Goal: Find specific page/section: Find specific page/section

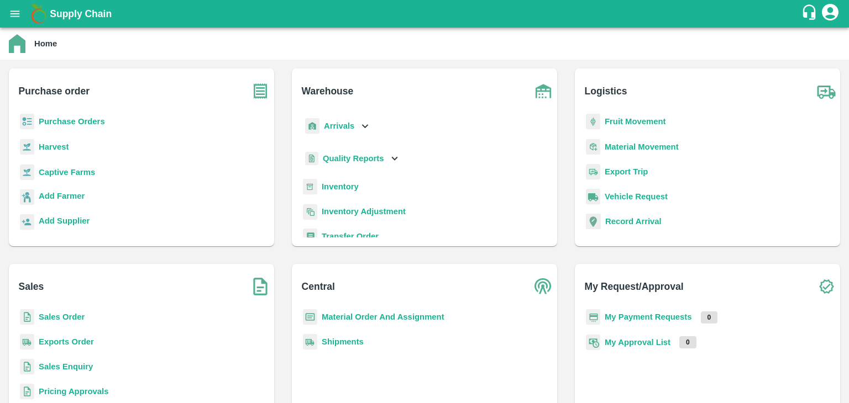
click at [61, 310] on div "Sales Order" at bounding box center [142, 321] width 248 height 25
click at [69, 319] on b "Sales Order" at bounding box center [62, 317] width 46 height 9
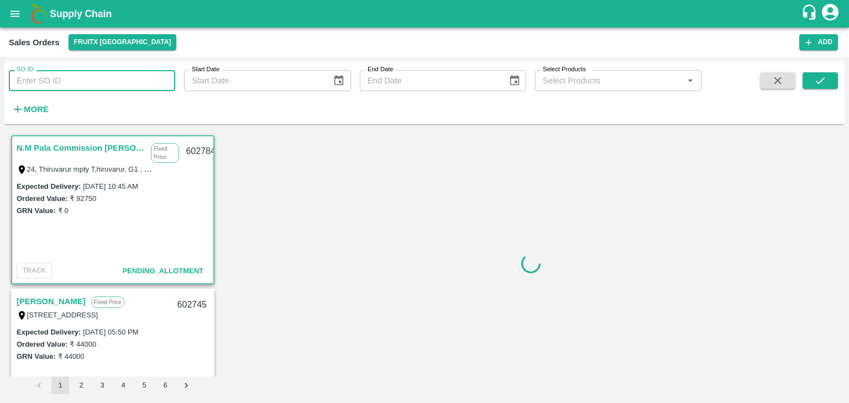
click at [62, 71] on input "SO ID" at bounding box center [92, 80] width 166 height 21
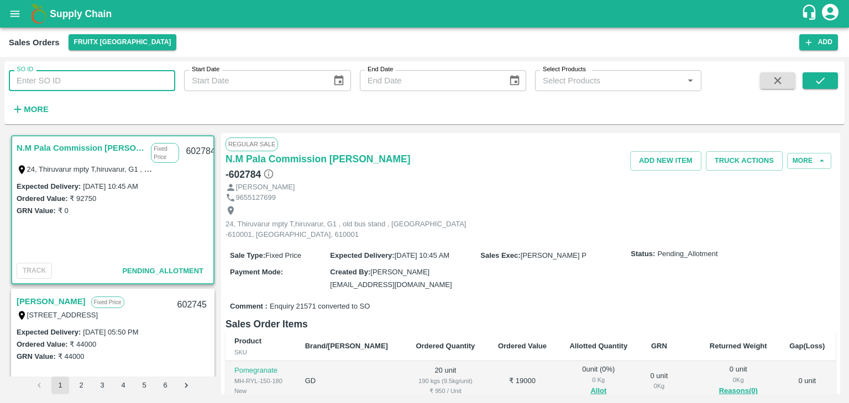
paste input "601300"
click at [836, 75] on button "submit" at bounding box center [819, 80] width 35 height 17
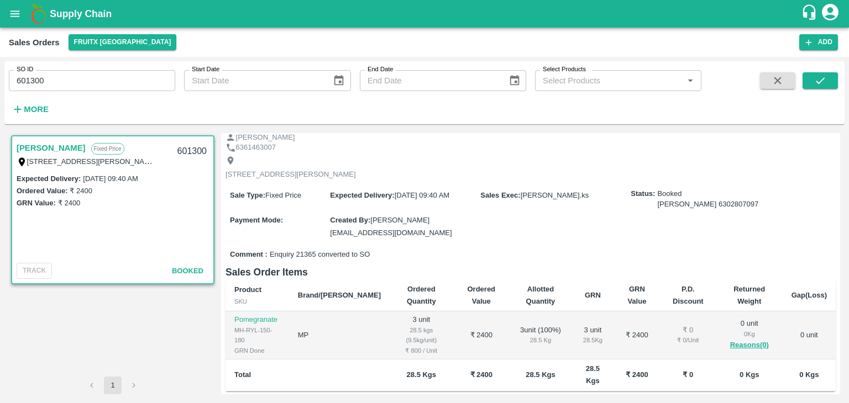
scroll to position [55, 0]
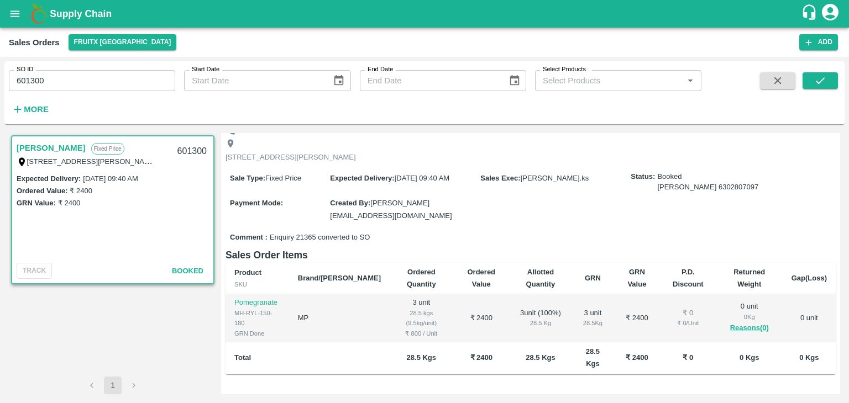
click at [36, 80] on input "601300" at bounding box center [92, 80] width 166 height 21
click at [35, 81] on input "601300" at bounding box center [92, 80] width 166 height 21
click at [18, 96] on div "More" at bounding box center [25, 105] width 51 height 28
click at [20, 82] on input "601300" at bounding box center [92, 80] width 166 height 21
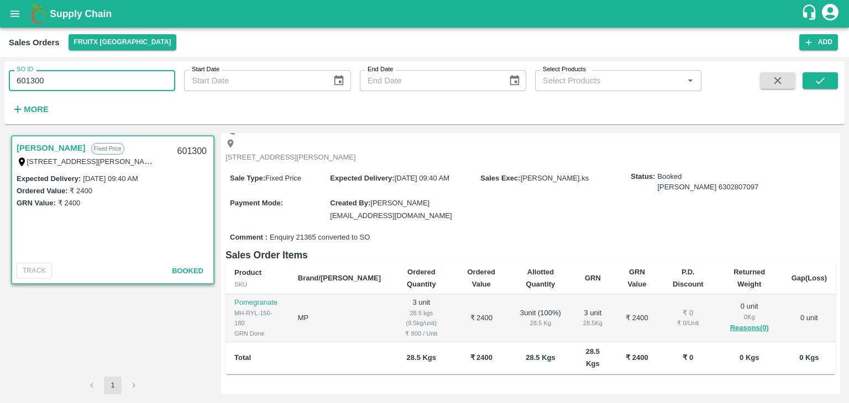
click at [20, 82] on input "601300" at bounding box center [92, 80] width 166 height 21
type input "601300"
paste input "text"
click at [821, 75] on icon "submit" at bounding box center [820, 81] width 12 height 12
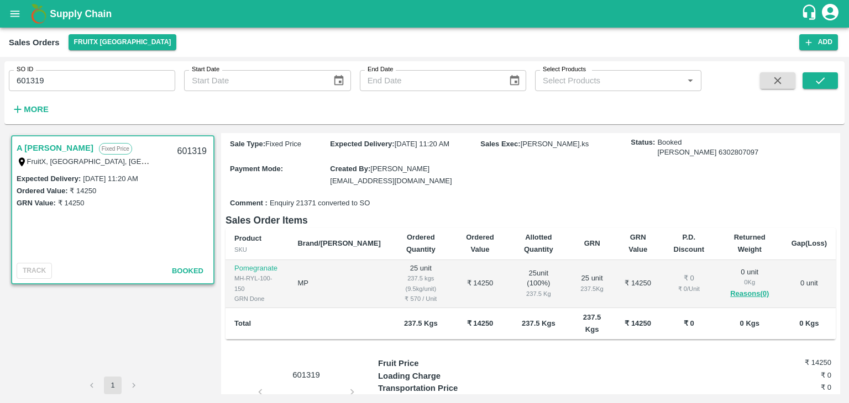
scroll to position [111, 0]
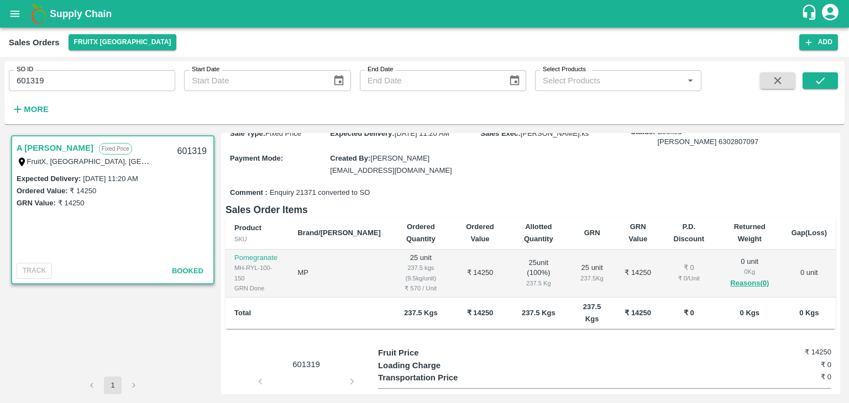
click at [38, 80] on input "601319" at bounding box center [92, 80] width 166 height 21
click at [38, 82] on input "601319" at bounding box center [92, 80] width 166 height 21
click at [22, 85] on input "60131" at bounding box center [92, 80] width 166 height 21
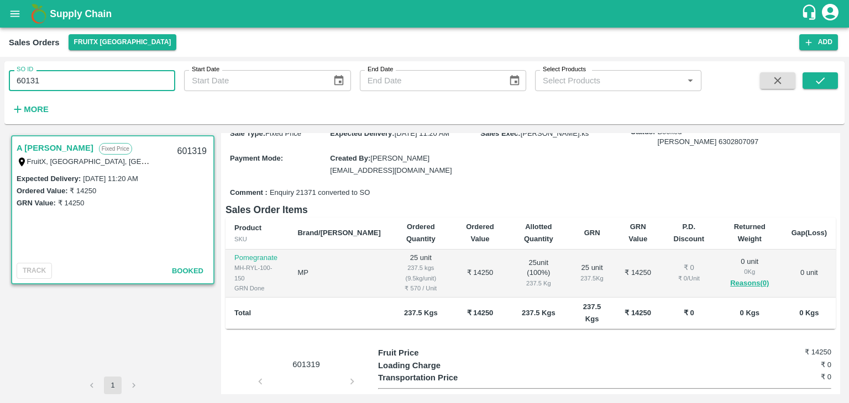
type input "60131"
paste input "text"
click at [805, 85] on button "submit" at bounding box center [819, 80] width 35 height 17
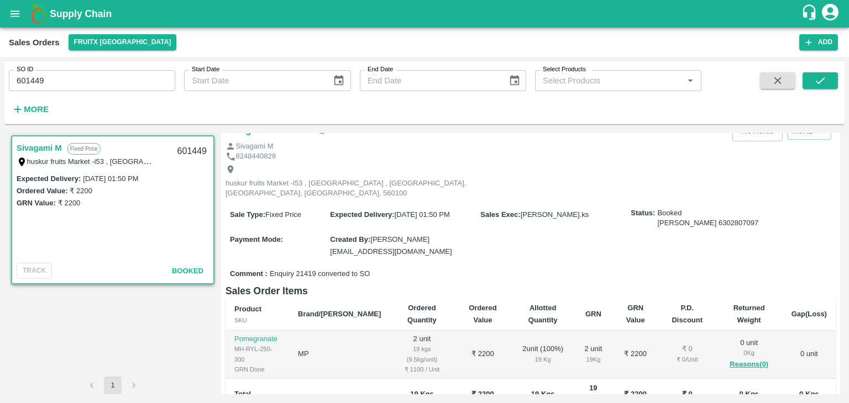
scroll to position [55, 0]
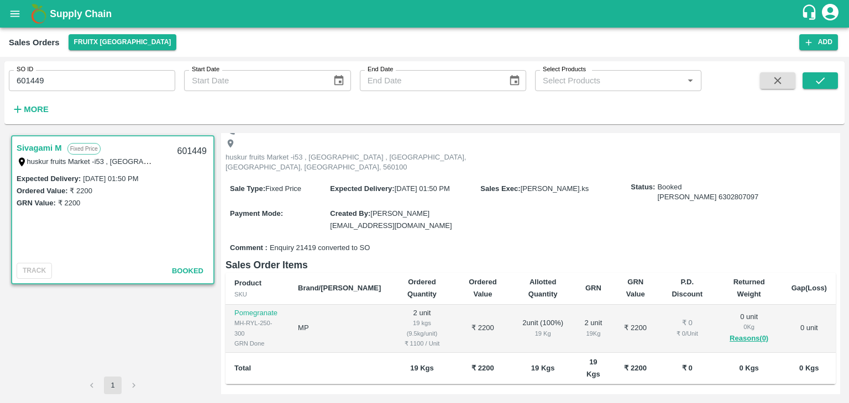
click at [27, 79] on input "601449" at bounding box center [92, 80] width 166 height 21
type input "601449"
paste input "text"
click at [816, 74] on button "submit" at bounding box center [819, 80] width 35 height 17
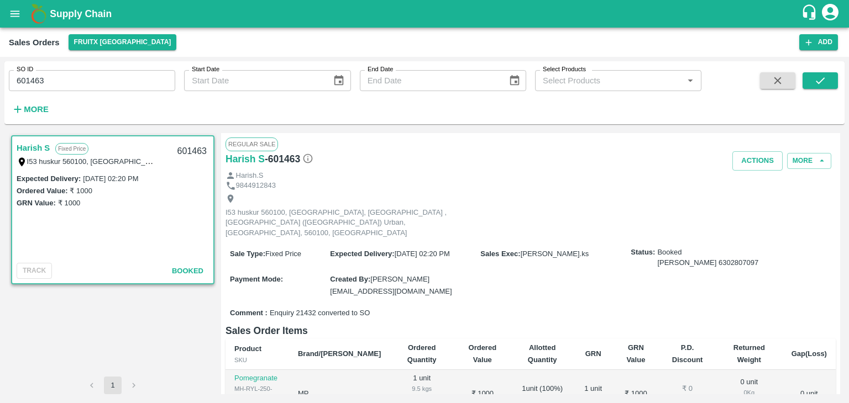
scroll to position [55, 0]
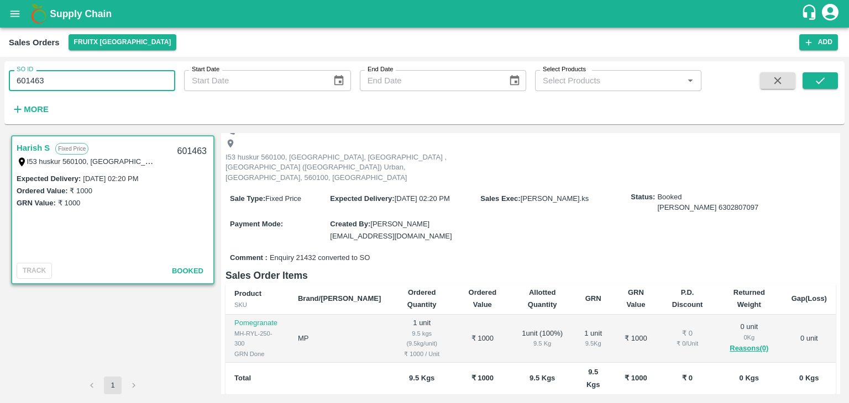
click at [39, 80] on input "601463" at bounding box center [92, 80] width 166 height 21
type input "601463"
paste input "text"
click at [38, 79] on input "601463" at bounding box center [92, 80] width 166 height 21
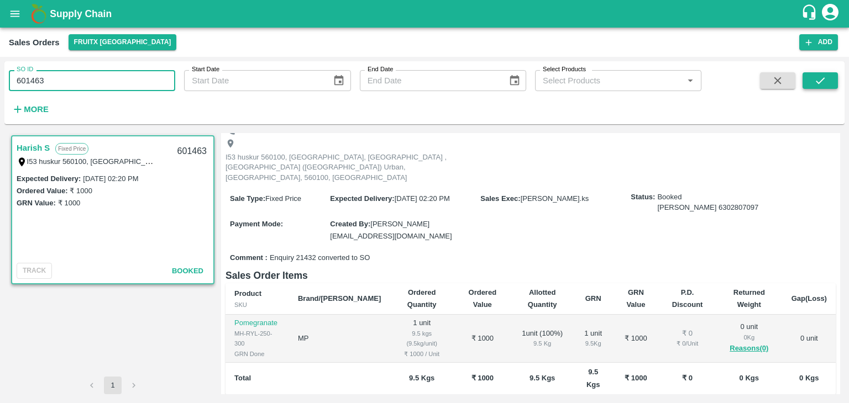
click at [833, 83] on button "submit" at bounding box center [819, 80] width 35 height 17
click at [22, 78] on input "601463" at bounding box center [92, 80] width 166 height 21
type input "601463"
paste input "text"
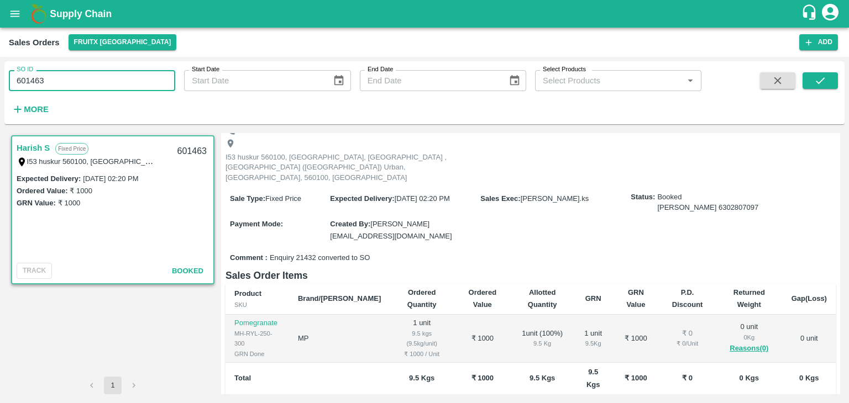
click at [17, 82] on input "601463" at bounding box center [92, 80] width 166 height 21
type input "601463"
paste input "text"
click at [829, 80] on button "submit" at bounding box center [819, 80] width 35 height 17
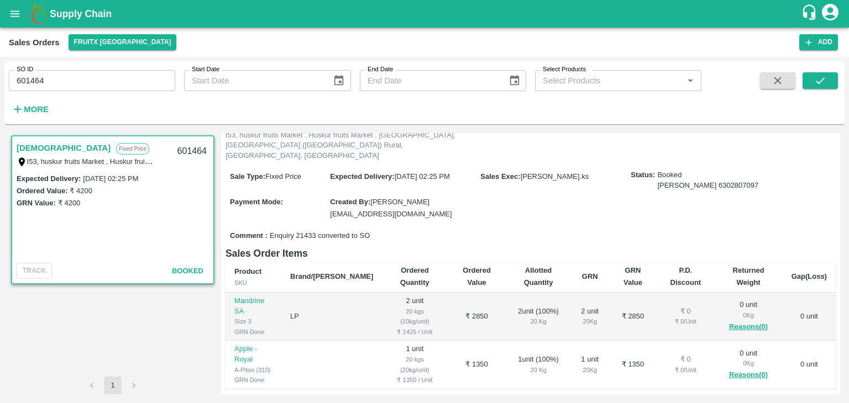
scroll to position [111, 0]
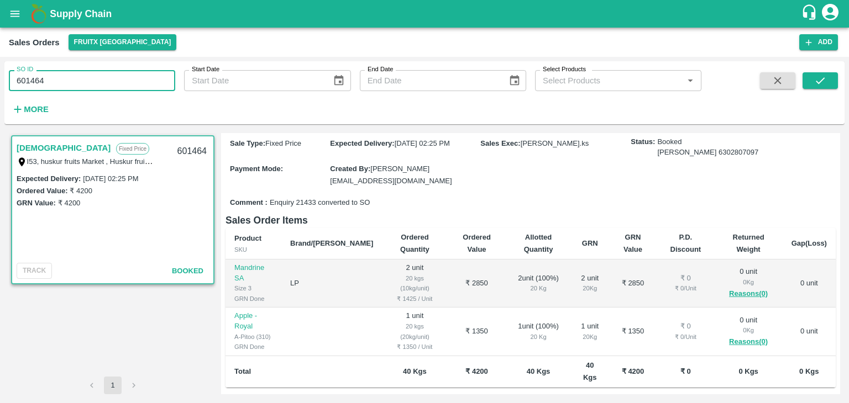
click at [39, 75] on input "601464" at bounding box center [92, 80] width 166 height 21
type input "601464"
click at [807, 81] on button "submit" at bounding box center [819, 80] width 35 height 17
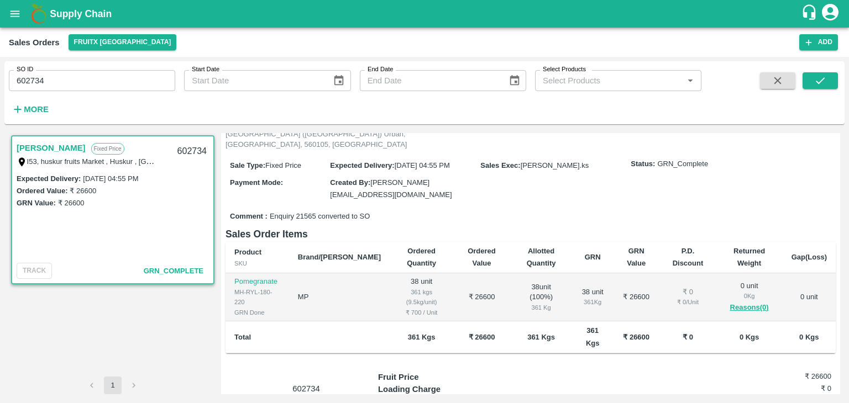
scroll to position [111, 0]
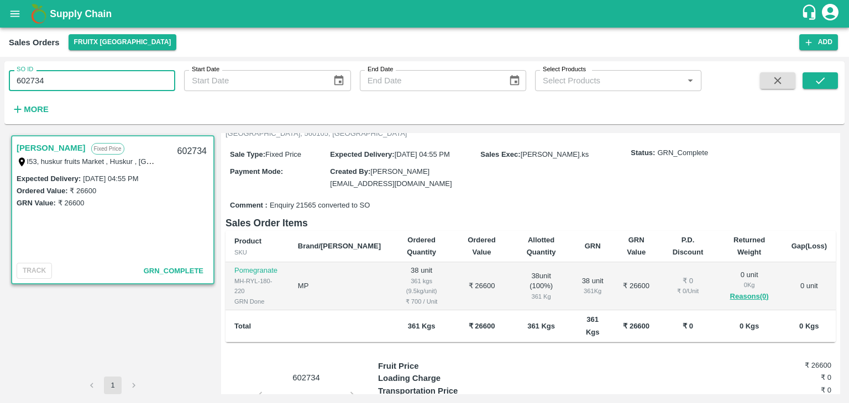
click at [25, 76] on input "602734" at bounding box center [92, 80] width 166 height 21
type input "602734"
paste input "text"
click at [827, 87] on button "submit" at bounding box center [819, 80] width 35 height 17
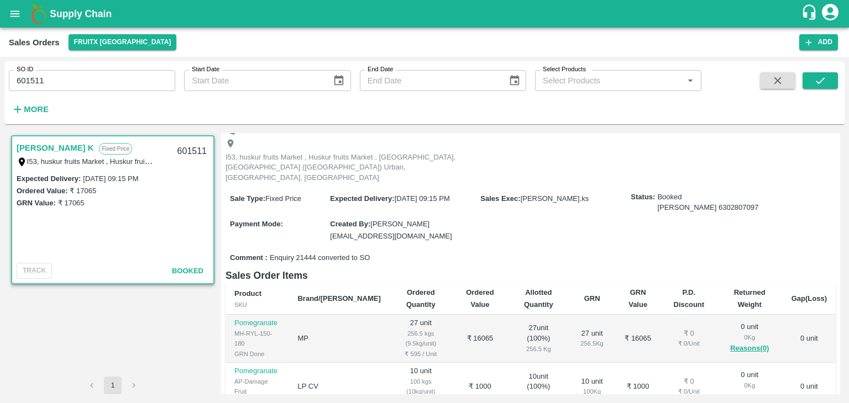
scroll to position [111, 0]
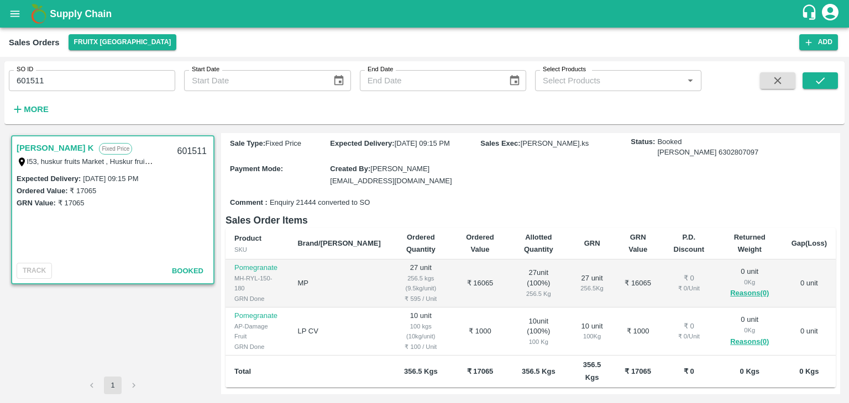
click at [31, 82] on input "601511" at bounding box center [92, 80] width 166 height 21
type input "601511"
paste input "text"
click at [833, 82] on button "submit" at bounding box center [819, 80] width 35 height 17
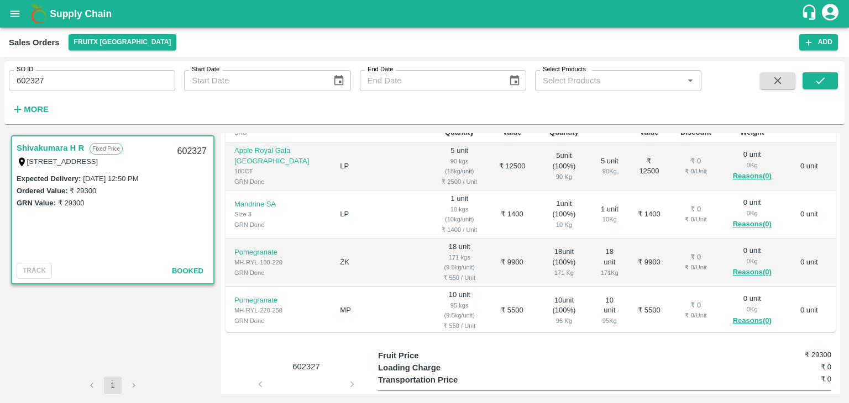
scroll to position [221, 0]
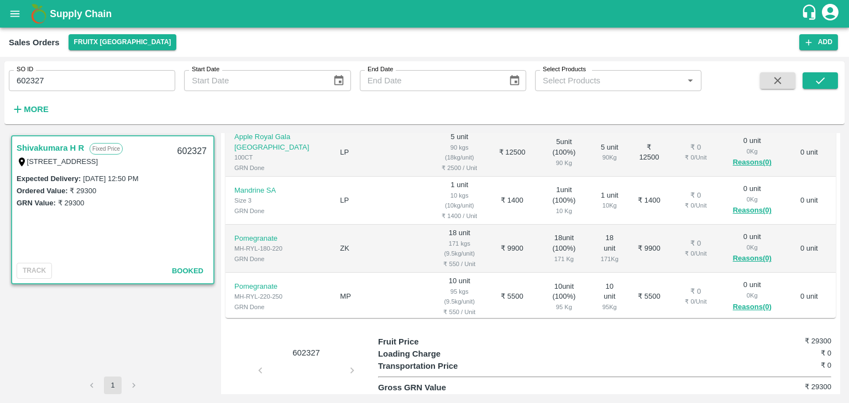
click at [36, 76] on input "602327" at bounding box center [92, 80] width 166 height 21
type input "602327"
paste input "text"
click at [810, 81] on button "submit" at bounding box center [819, 80] width 35 height 17
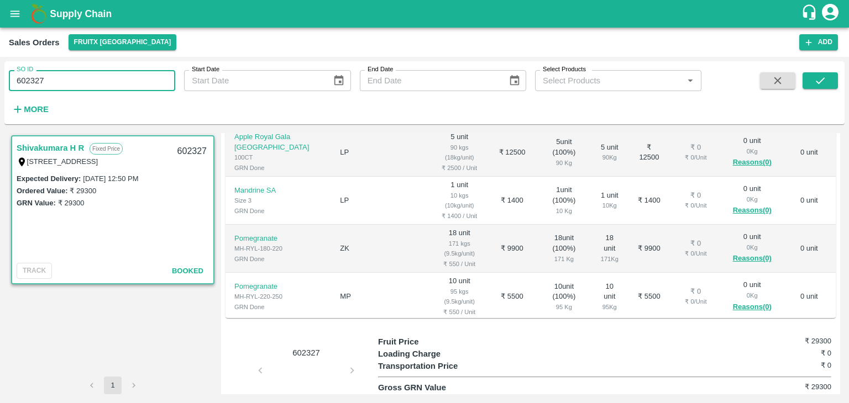
click at [35, 82] on input "602327" at bounding box center [92, 80] width 166 height 21
type input "602327"
paste input "text"
click at [816, 80] on icon "submit" at bounding box center [820, 81] width 12 height 12
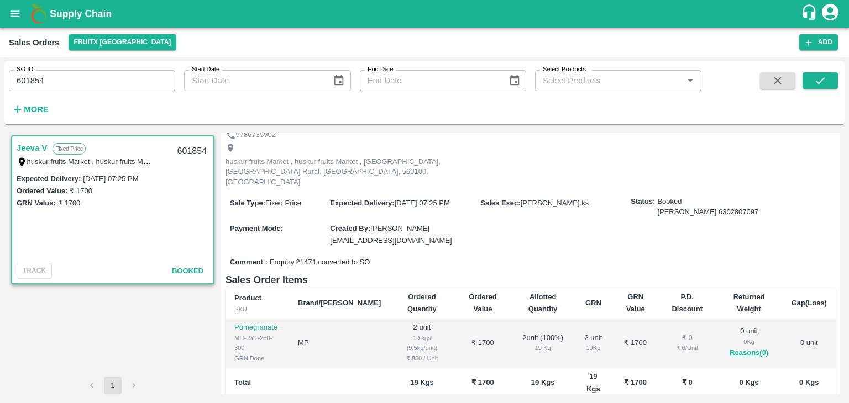
scroll to position [111, 0]
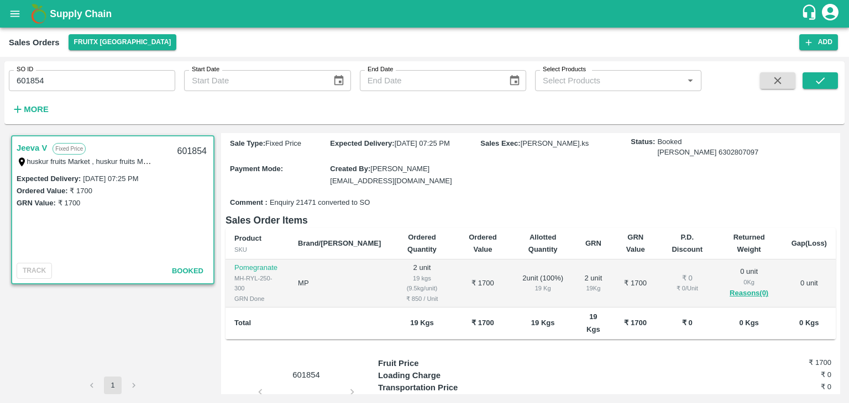
click at [15, 80] on input "601854" at bounding box center [92, 80] width 166 height 21
type input "601854"
paste input "text"
click at [829, 86] on button "submit" at bounding box center [819, 80] width 35 height 17
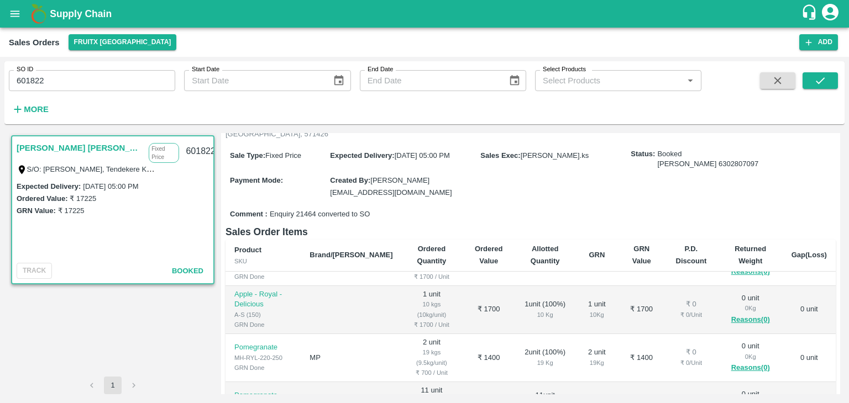
scroll to position [166, 0]
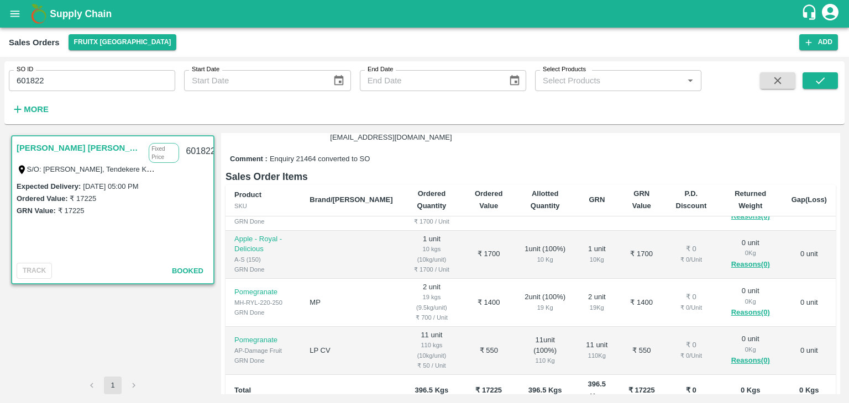
click at [24, 84] on input "601822" at bounding box center [92, 80] width 166 height 21
type input "601822"
paste input "text"
click at [836, 85] on button "submit" at bounding box center [819, 80] width 35 height 17
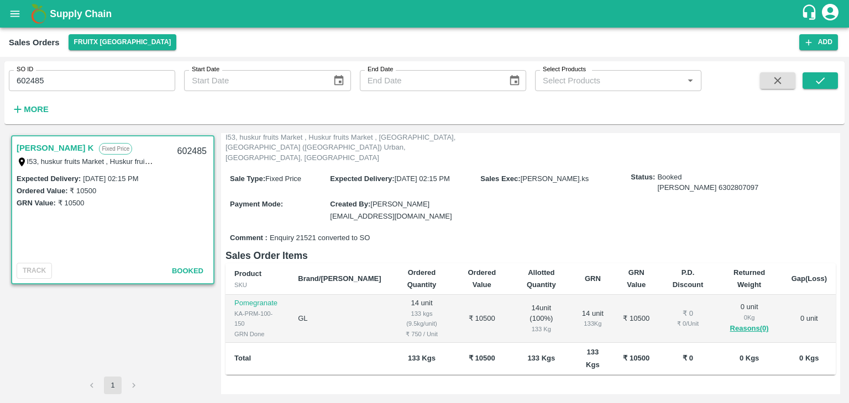
scroll to position [111, 0]
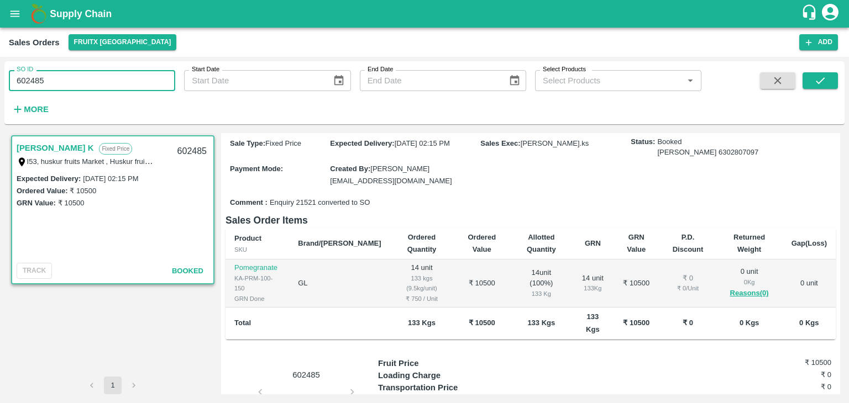
click at [32, 83] on input "602485" at bounding box center [92, 80] width 166 height 21
type input "602485"
paste input "text"
click at [829, 82] on button "submit" at bounding box center [819, 80] width 35 height 17
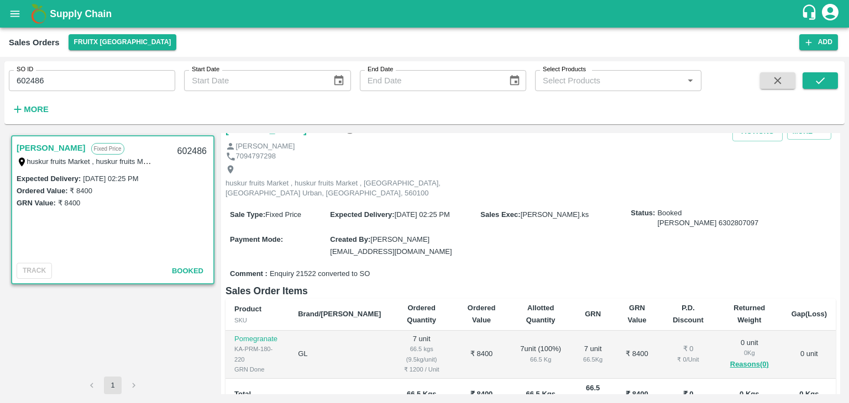
scroll to position [55, 0]
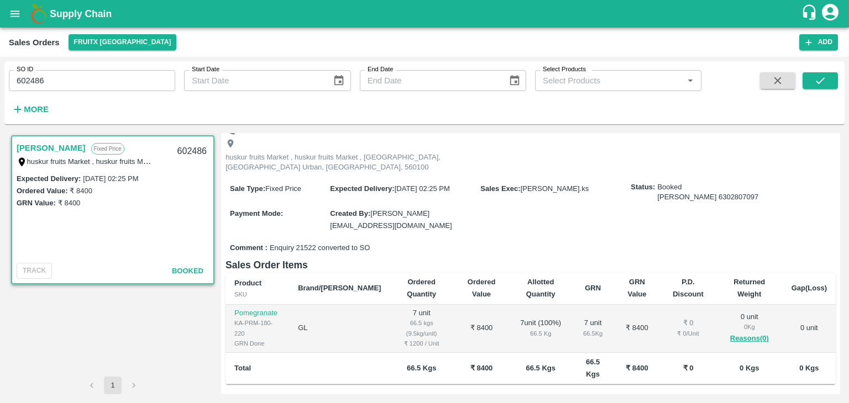
click at [19, 86] on input "602486" at bounding box center [92, 80] width 166 height 21
type input "602486"
paste input "text"
click at [822, 86] on icon "submit" at bounding box center [820, 81] width 12 height 12
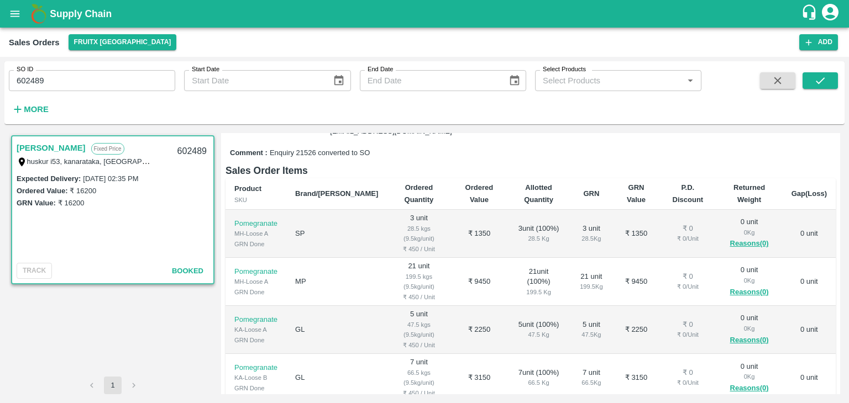
scroll to position [166, 0]
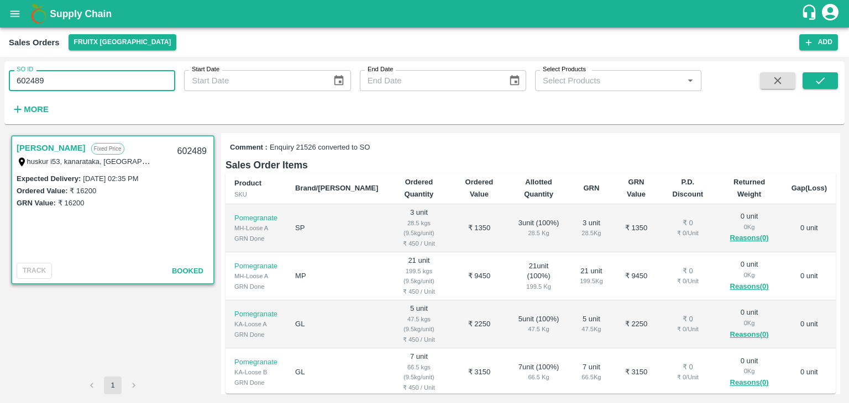
click at [23, 81] on input "602489" at bounding box center [92, 80] width 166 height 21
type input "602489"
paste input "text"
click at [821, 80] on icon "submit" at bounding box center [820, 81] width 12 height 12
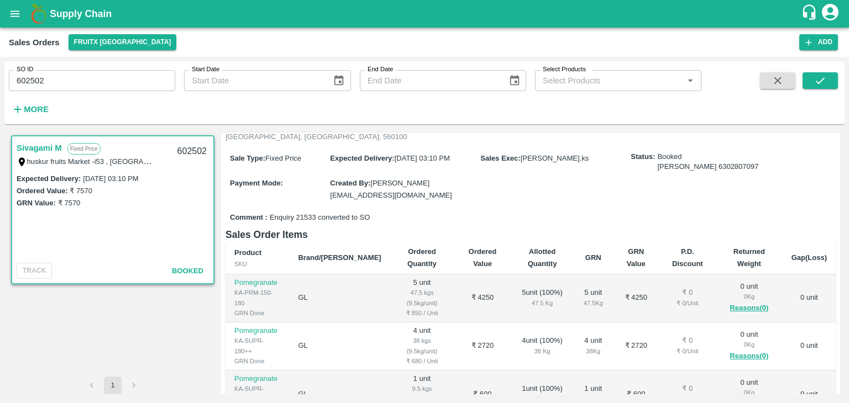
scroll to position [111, 0]
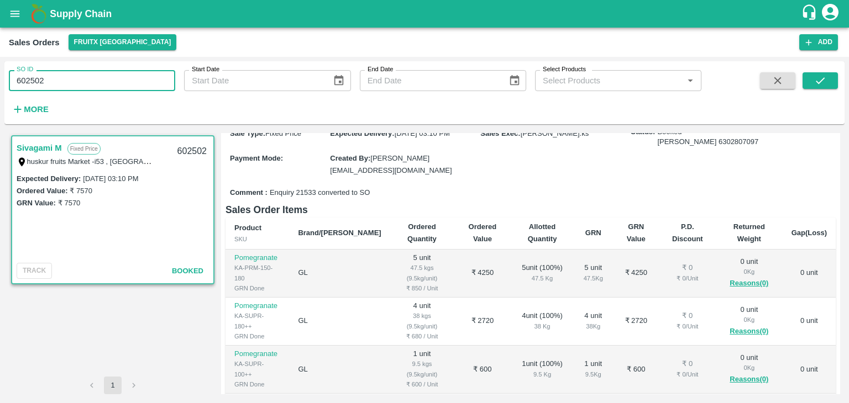
click at [20, 77] on input "602502" at bounding box center [92, 80] width 166 height 21
type input "602502"
paste input "text"
click at [843, 78] on div "SO ID 602504 SO ID Start Date Start Date End Date End Date Select Products Sele…" at bounding box center [424, 93] width 840 height 54
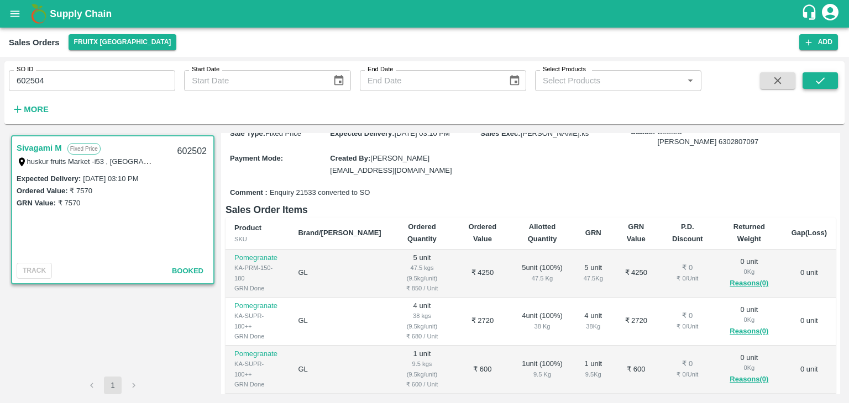
click at [833, 82] on button "submit" at bounding box center [819, 80] width 35 height 17
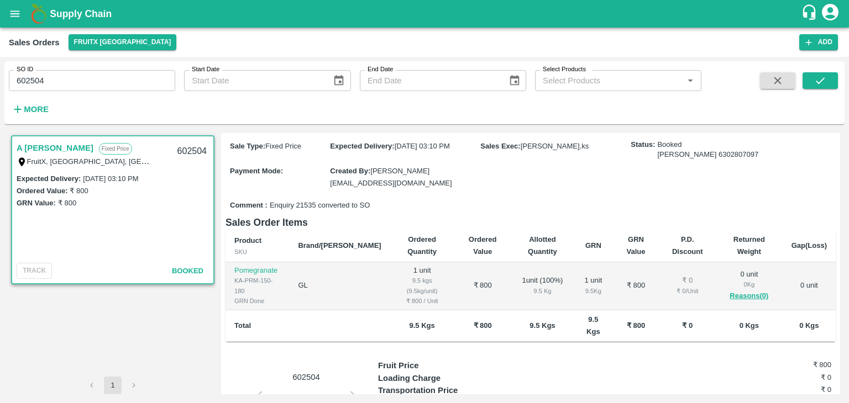
scroll to position [111, 0]
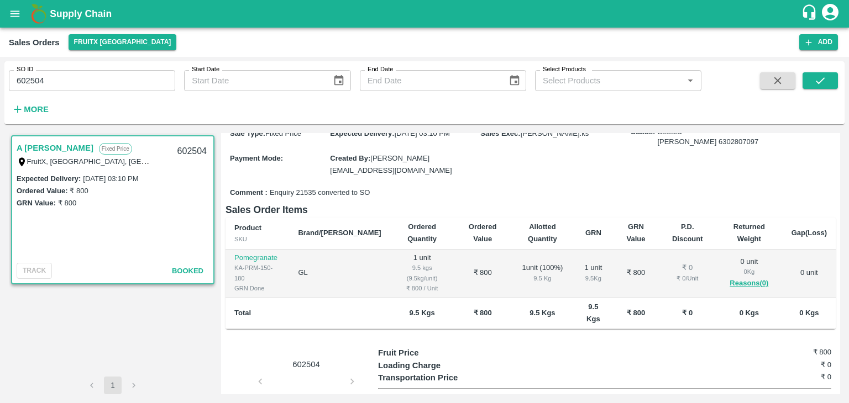
click at [24, 71] on label "SO ID" at bounding box center [25, 69] width 17 height 9
click at [24, 71] on input "602504" at bounding box center [92, 80] width 166 height 21
click at [25, 72] on label "SO ID" at bounding box center [25, 69] width 17 height 9
click at [25, 72] on input "602504" at bounding box center [92, 80] width 166 height 21
click at [27, 76] on div "SO ID 602504 SO ID" at bounding box center [92, 80] width 166 height 21
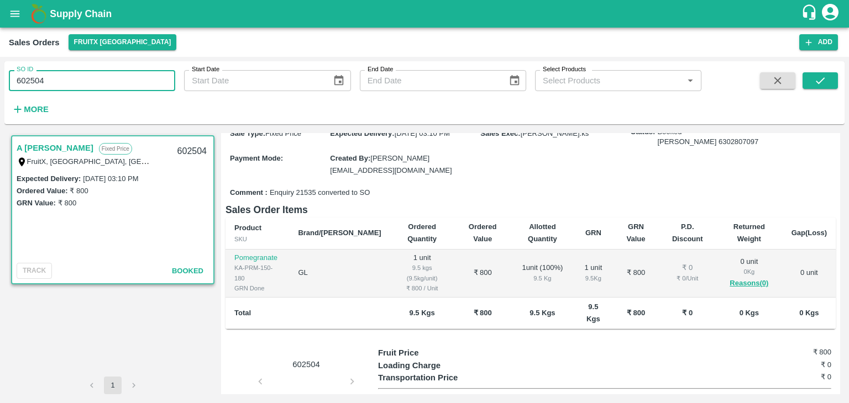
click at [27, 76] on input "602504" at bounding box center [92, 80] width 166 height 21
type input "602504"
paste input "text"
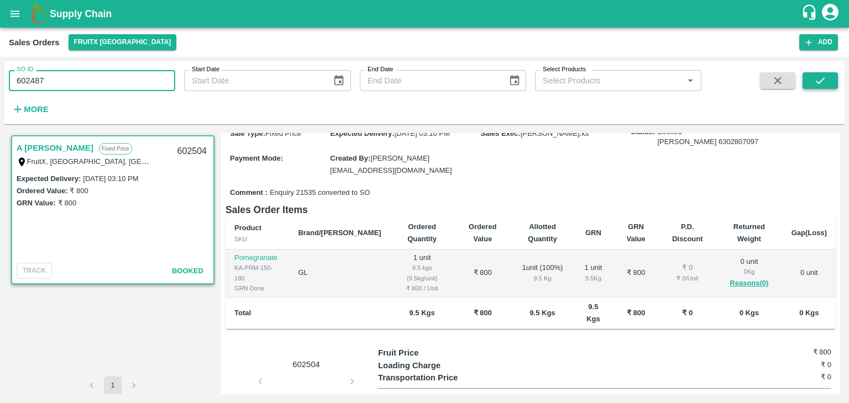
click at [809, 85] on button "submit" at bounding box center [819, 80] width 35 height 17
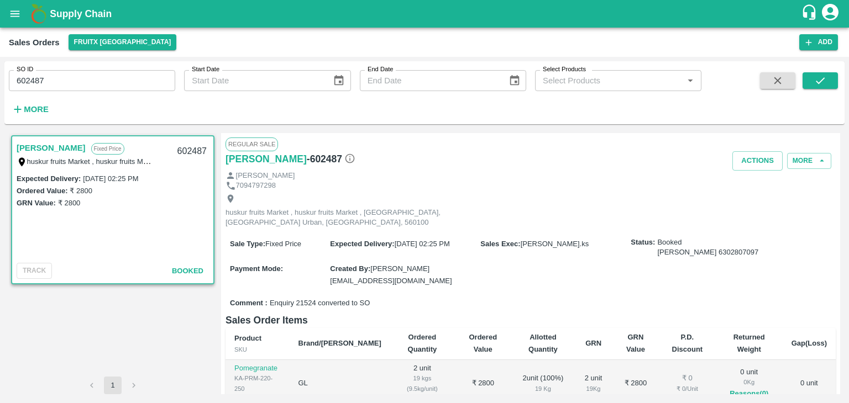
scroll to position [55, 0]
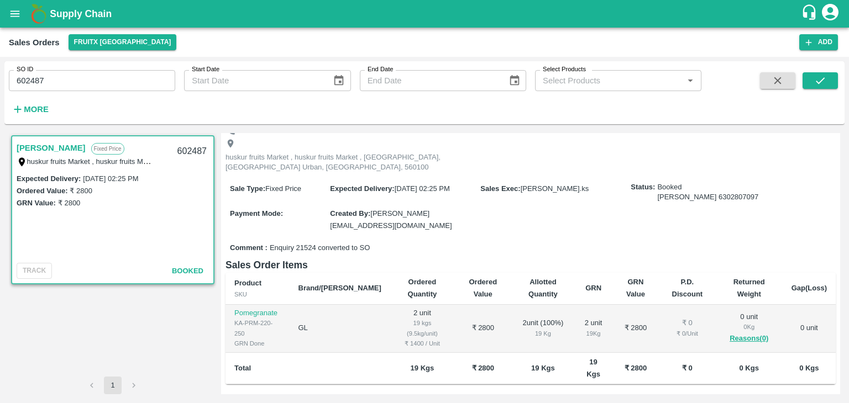
click at [24, 75] on input "602487" at bounding box center [92, 80] width 166 height 21
click at [24, 76] on input "602487" at bounding box center [92, 80] width 166 height 21
type input "602487"
paste input "text"
click at [819, 82] on icon "submit" at bounding box center [820, 80] width 9 height 7
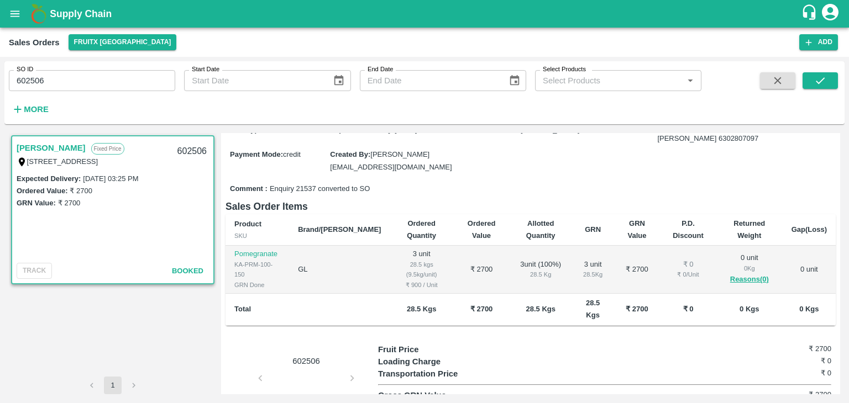
scroll to position [111, 0]
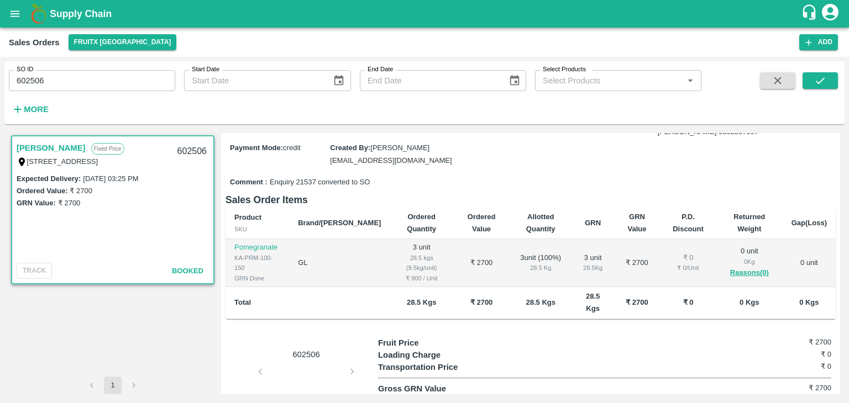
click at [40, 81] on input "602506" at bounding box center [92, 80] width 166 height 21
type input "602506"
paste input "text"
click at [821, 78] on icon "submit" at bounding box center [820, 81] width 12 height 12
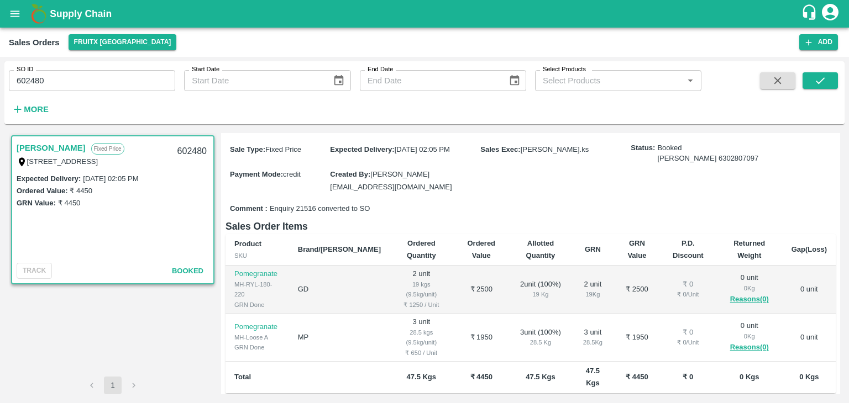
scroll to position [111, 0]
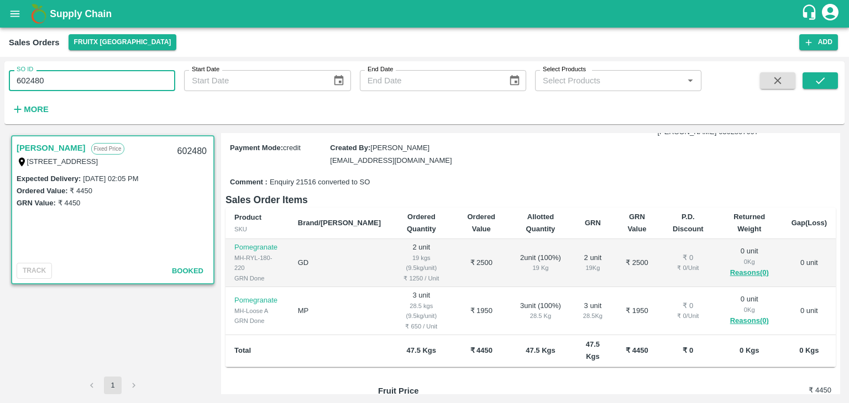
click at [33, 76] on input "602480" at bounding box center [92, 80] width 166 height 21
type input "602480"
paste input "text"
click at [832, 87] on button "submit" at bounding box center [819, 80] width 35 height 17
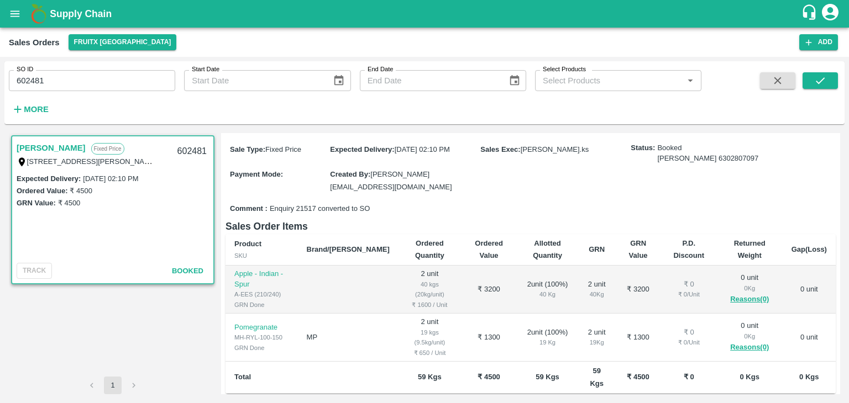
scroll to position [111, 0]
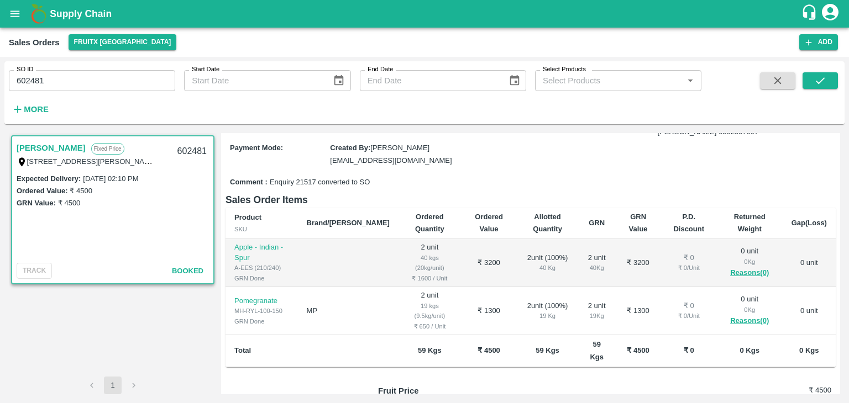
click at [134, 87] on input "602481" at bounding box center [92, 80] width 166 height 21
click at [817, 85] on icon "submit" at bounding box center [820, 81] width 12 height 12
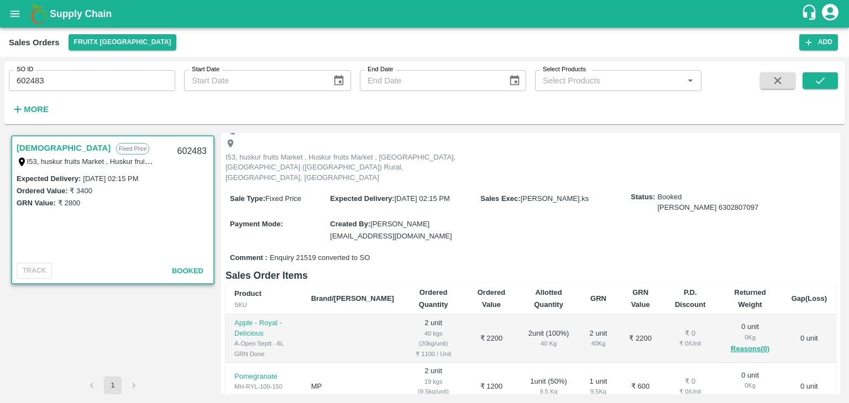
scroll to position [111, 0]
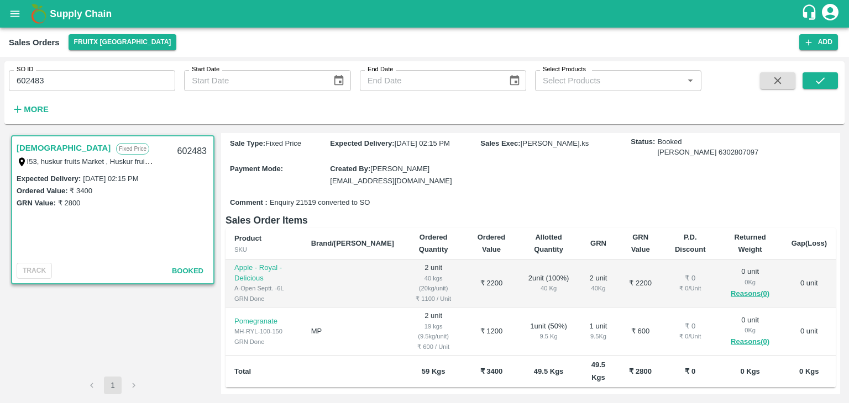
click at [99, 73] on input "602483" at bounding box center [92, 80] width 166 height 21
click at [821, 78] on icon "submit" at bounding box center [820, 81] width 12 height 12
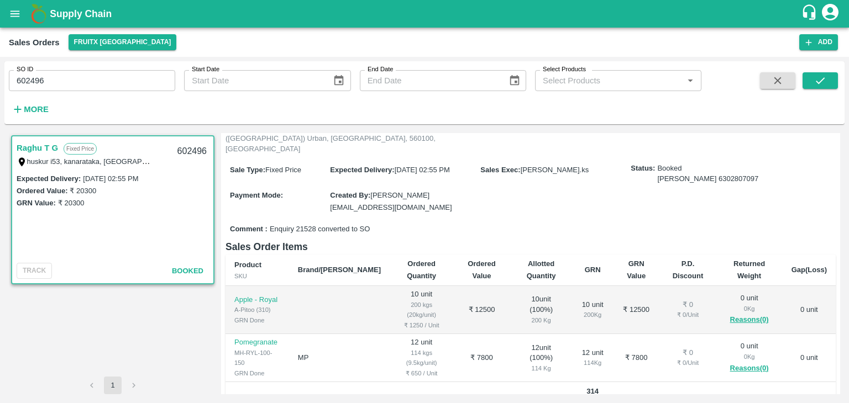
scroll to position [111, 0]
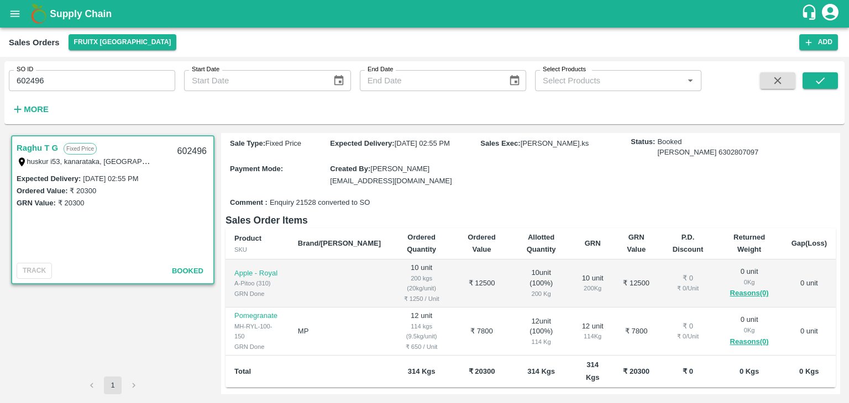
click at [104, 80] on input "602496" at bounding box center [92, 80] width 166 height 21
click at [825, 82] on icon "submit" at bounding box center [820, 81] width 12 height 12
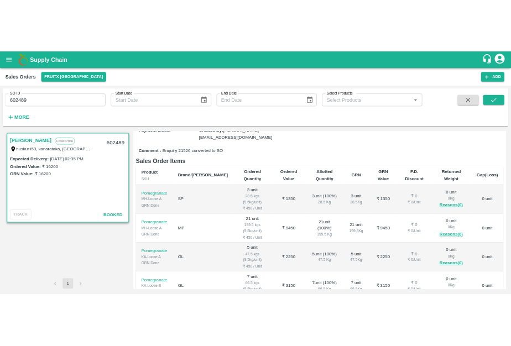
scroll to position [166, 0]
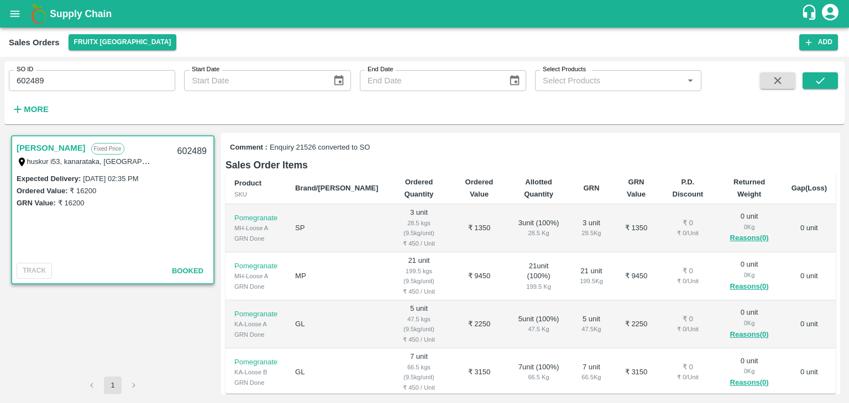
click at [61, 75] on input "602489" at bounding box center [92, 80] width 166 height 21
type input "602483"
click at [818, 82] on icon "submit" at bounding box center [820, 81] width 12 height 12
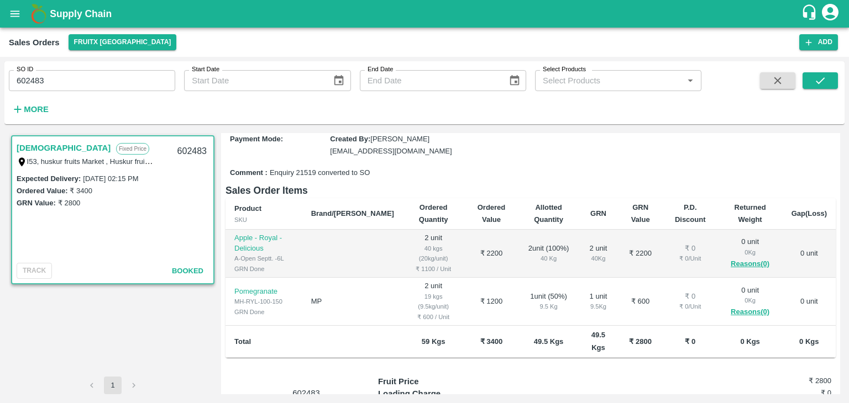
scroll to position [166, 0]
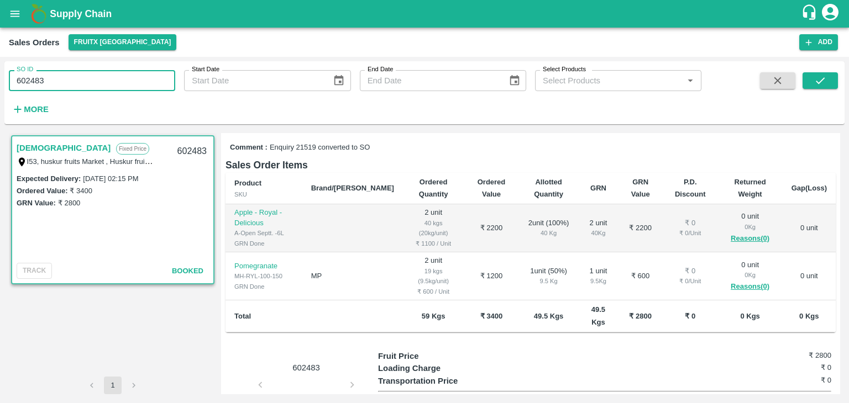
click at [44, 77] on input "602483" at bounding box center [92, 80] width 166 height 21
click at [823, 86] on icon "submit" at bounding box center [820, 81] width 12 height 12
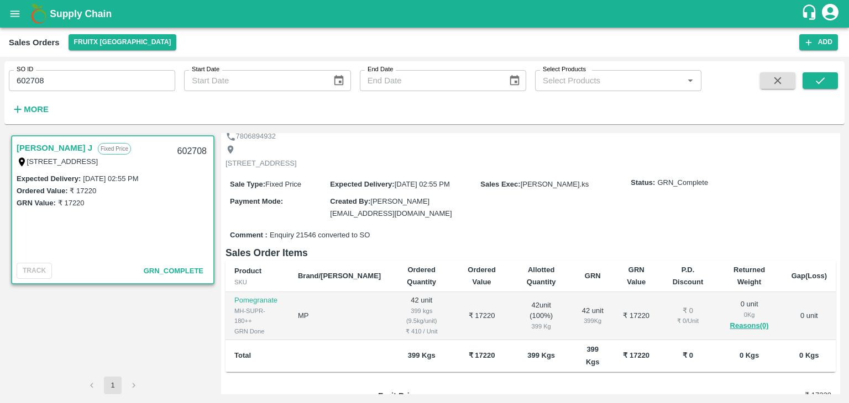
scroll to position [111, 0]
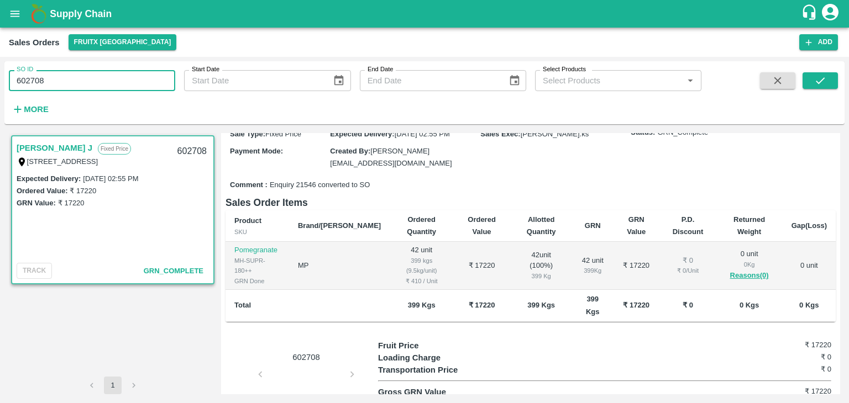
click at [60, 80] on input "602708" at bounding box center [92, 80] width 166 height 21
click at [821, 82] on icon "submit" at bounding box center [820, 81] width 12 height 12
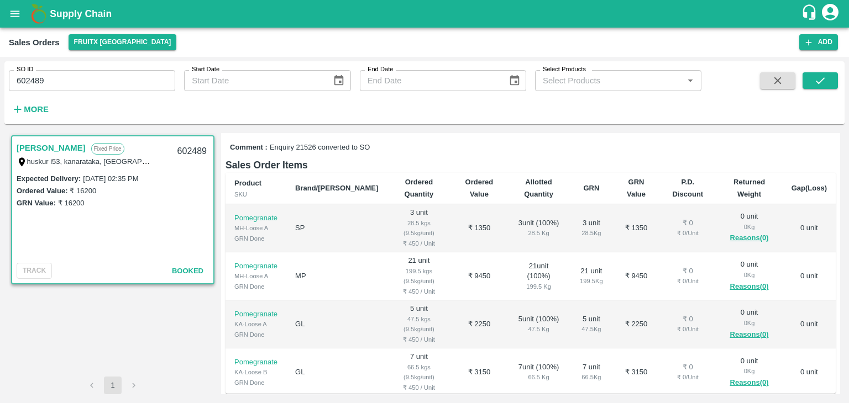
click at [50, 79] on input "602489" at bounding box center [92, 80] width 166 height 21
type input "602494"
click at [821, 80] on icon "submit" at bounding box center [820, 80] width 9 height 7
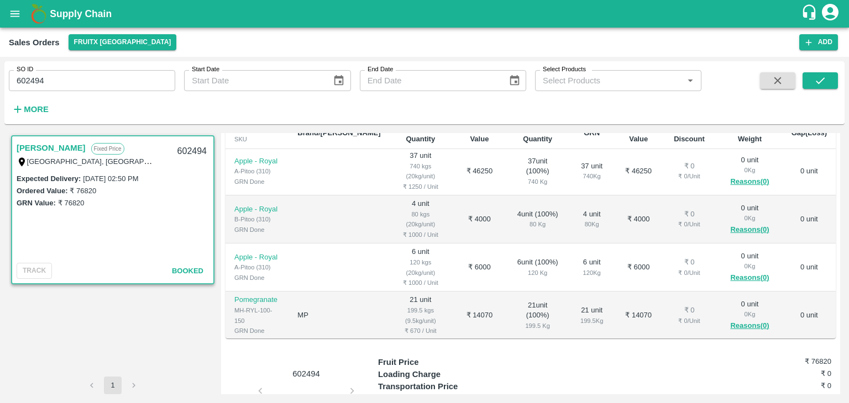
scroll to position [146, 0]
